Goal: Task Accomplishment & Management: Use online tool/utility

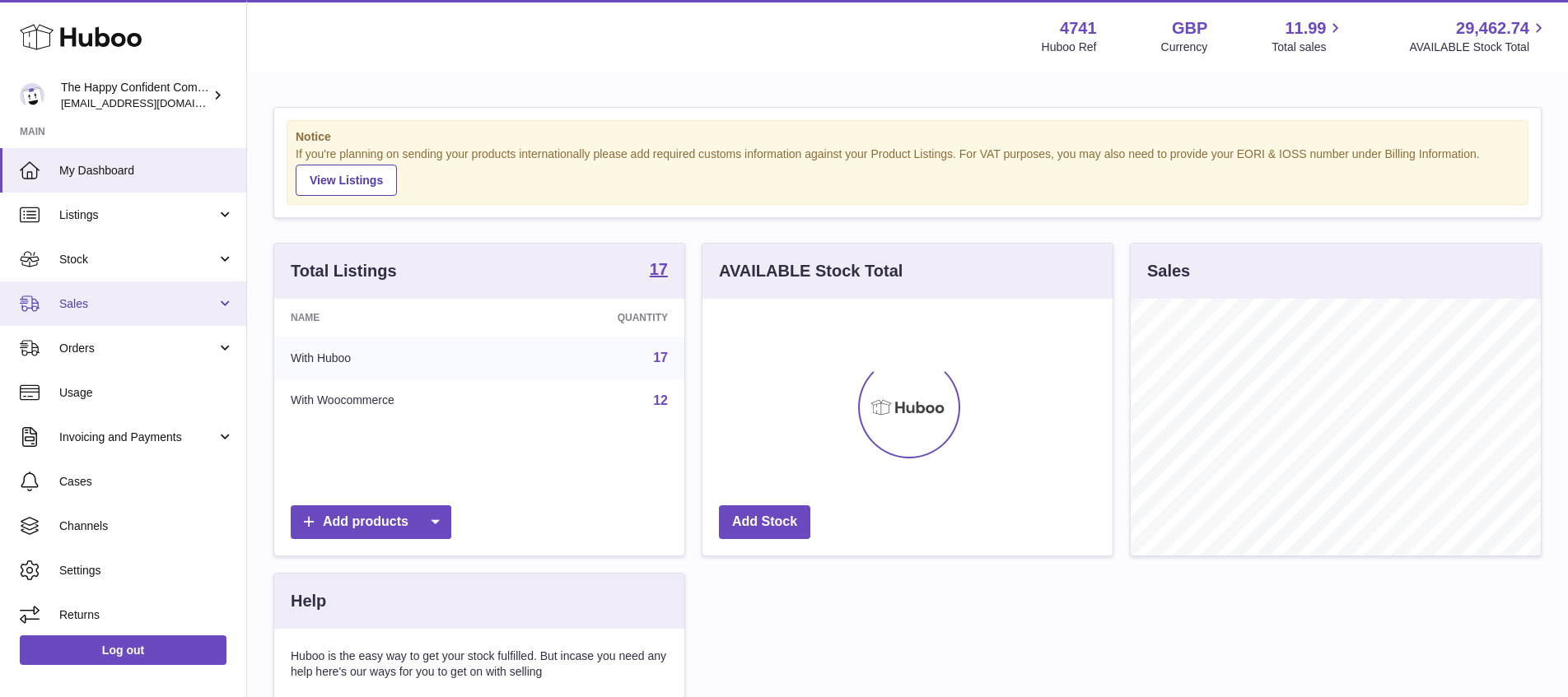
scroll to position [256, 410]
click at [83, 300] on span "Sales" at bounding box center [137, 304] width 157 height 16
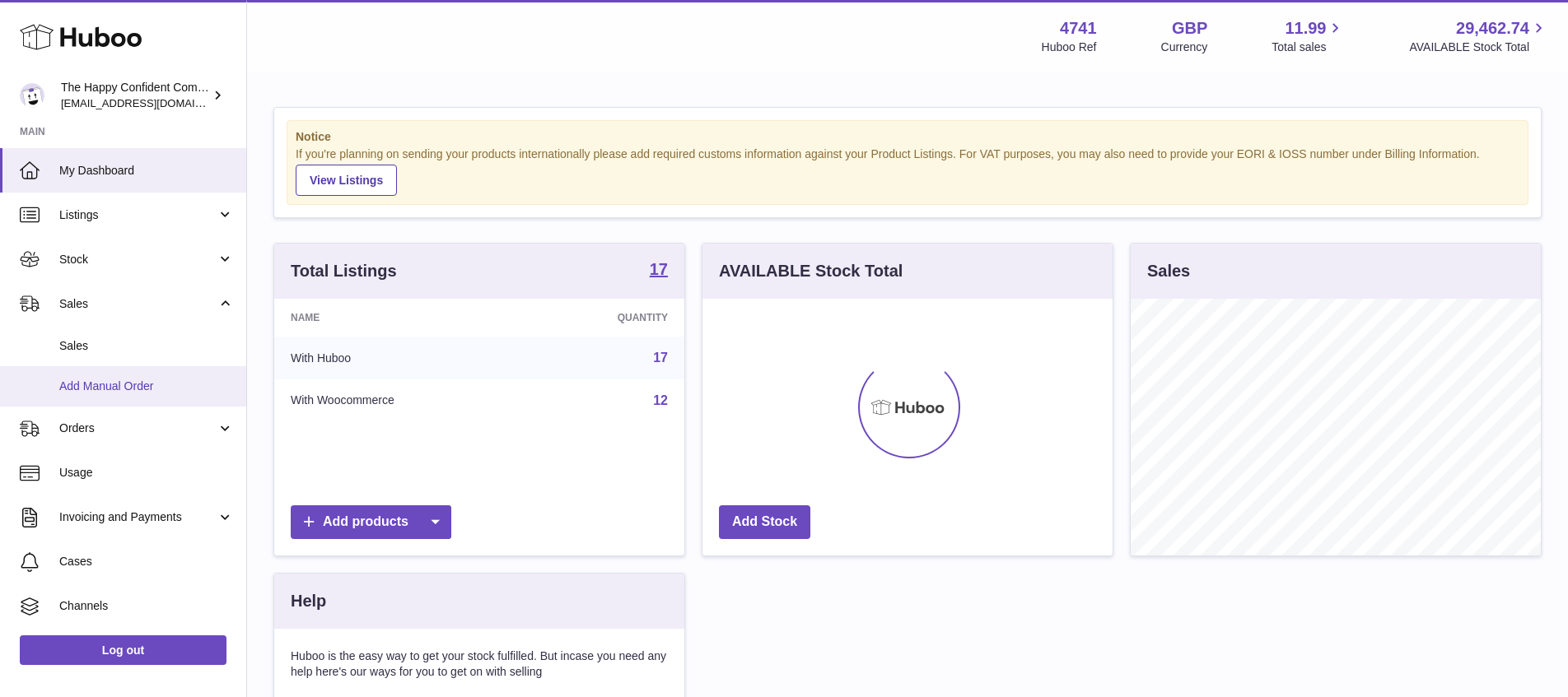
click at [85, 382] on span "Add Manual Order" at bounding box center [146, 386] width 175 height 16
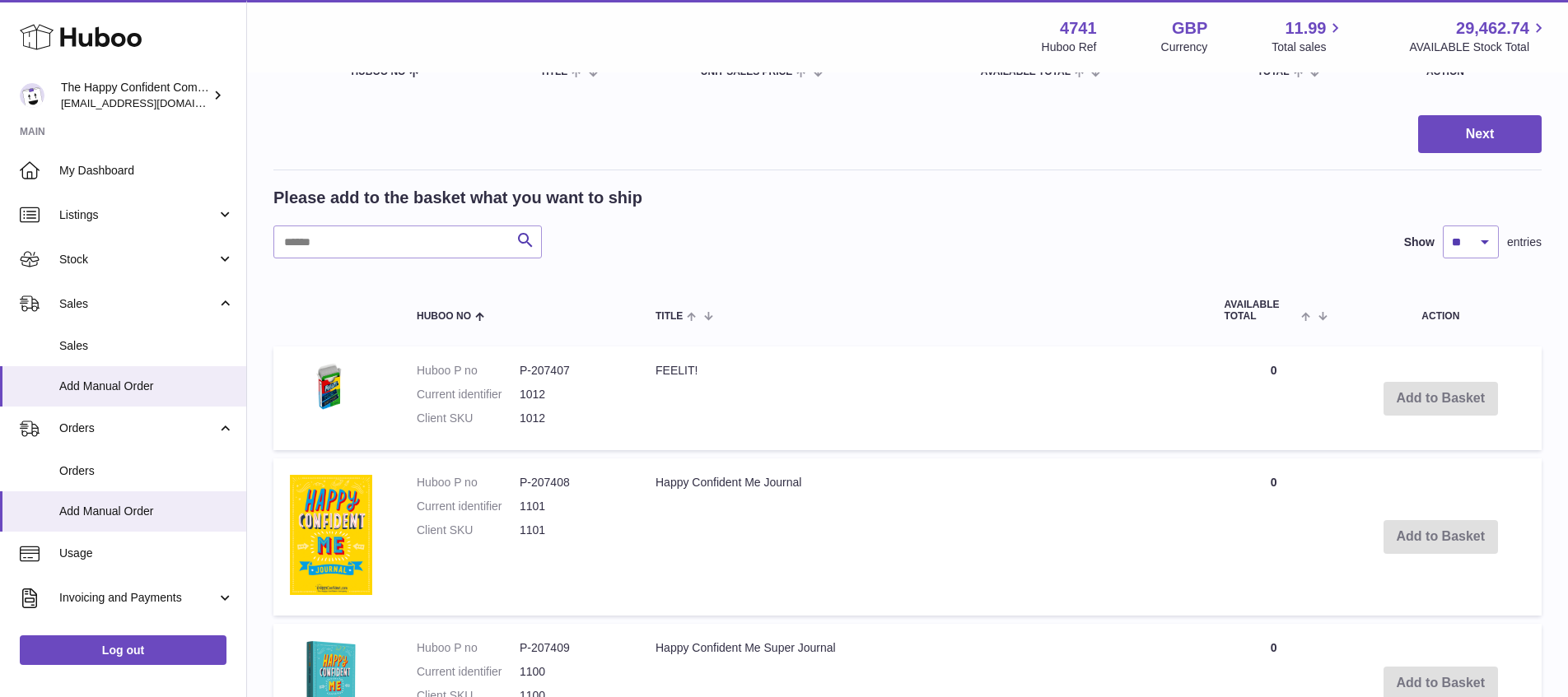
scroll to position [194, 0]
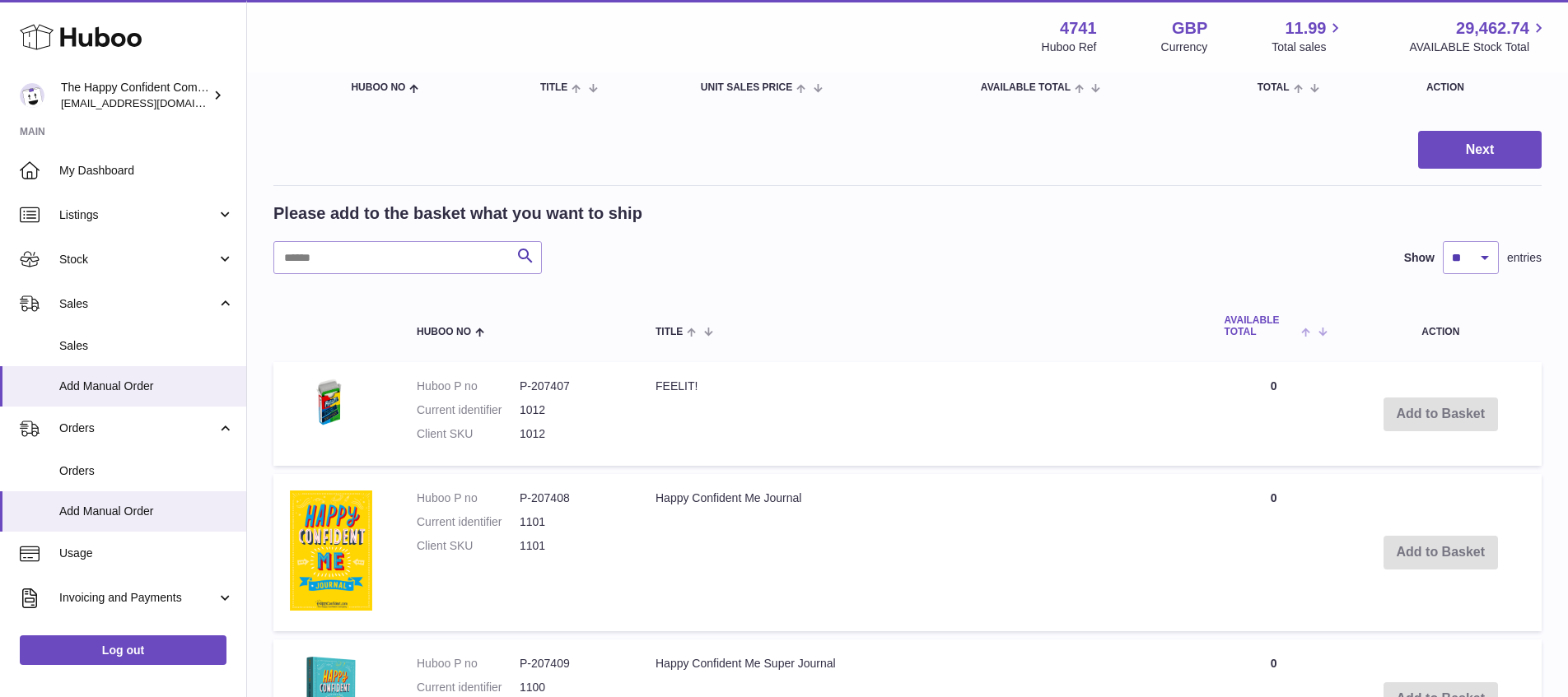
click at [1302, 333] on span at bounding box center [1309, 330] width 25 height 13
click at [1305, 333] on span at bounding box center [1301, 330] width 14 height 13
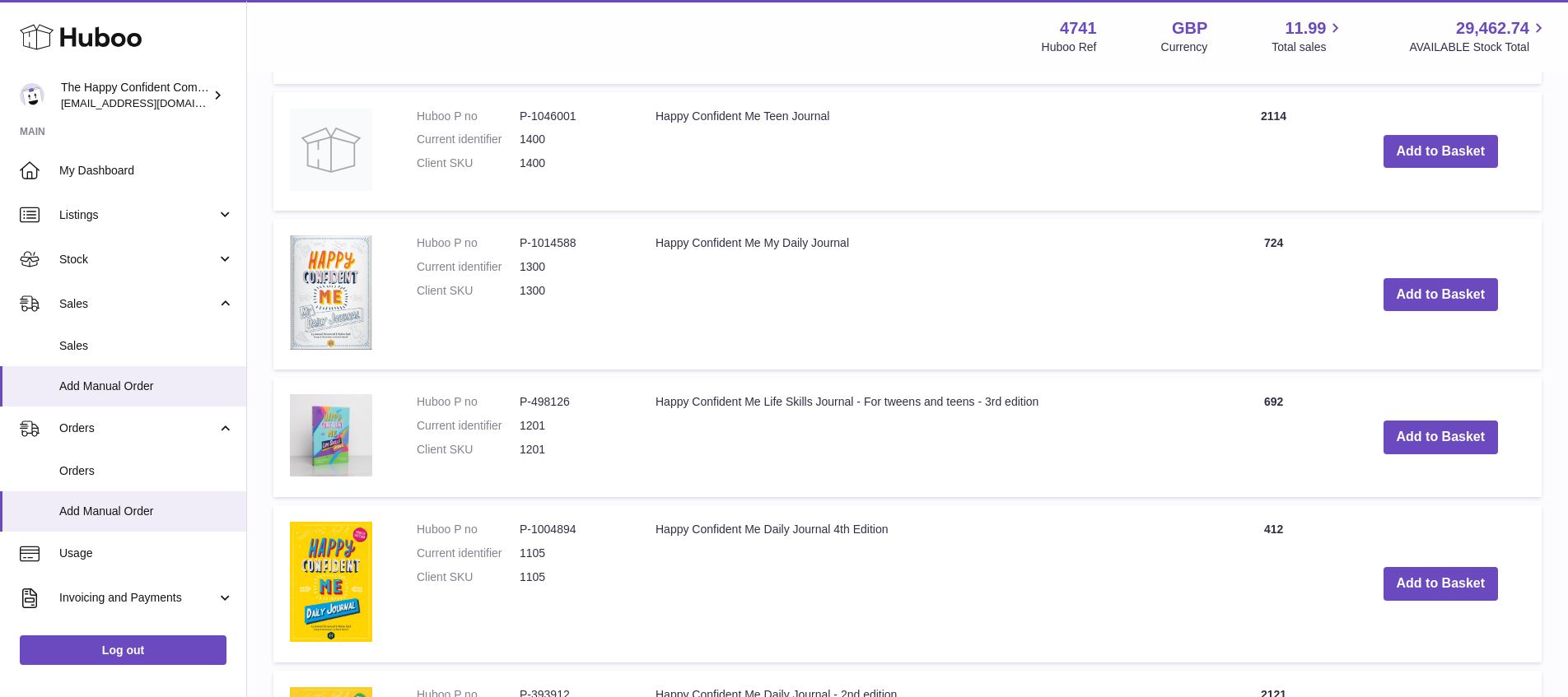
scroll to position [898, 0]
